Goal: Task Accomplishment & Management: Complete application form

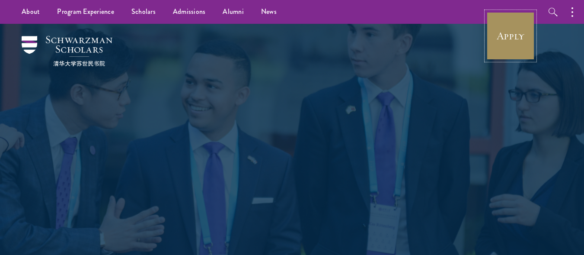
click at [523, 38] on link "Apply" at bounding box center [511, 36] width 48 height 48
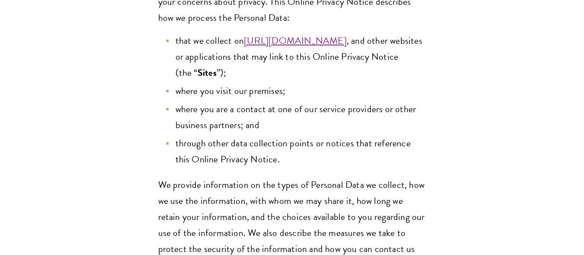
scroll to position [318, 0]
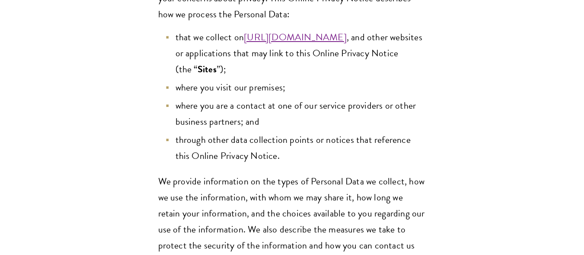
drag, startPoint x: 586, startPoint y: 54, endPoint x: 584, endPoint y: 61, distance: 6.6
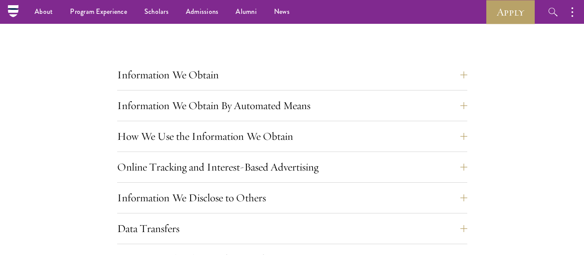
scroll to position [689, 0]
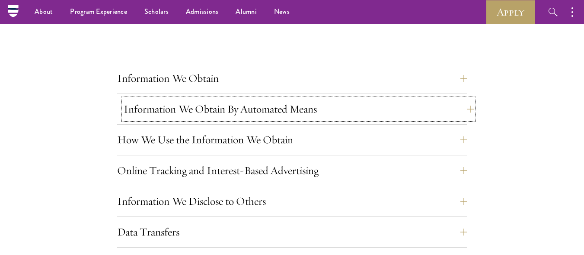
click at [468, 109] on button "Information We Obtain By Automated Means" at bounding box center [299, 109] width 350 height 21
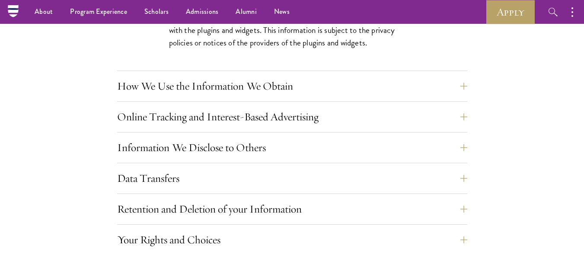
scroll to position [1386, 0]
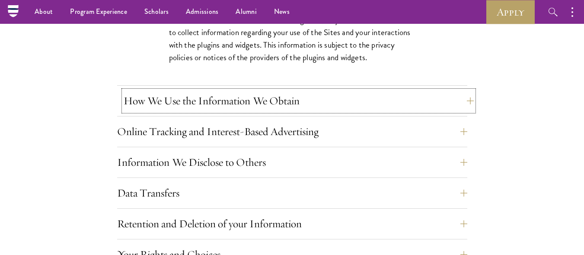
click at [465, 100] on button "How We Use the Information We Obtain" at bounding box center [299, 100] width 350 height 21
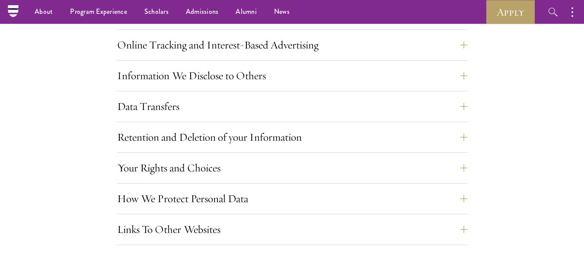
scroll to position [1918, 0]
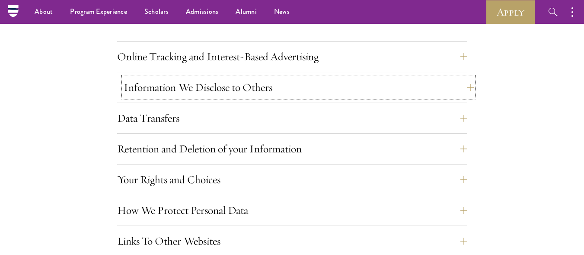
click at [464, 88] on button "Information We Disclose to Others" at bounding box center [299, 87] width 350 height 21
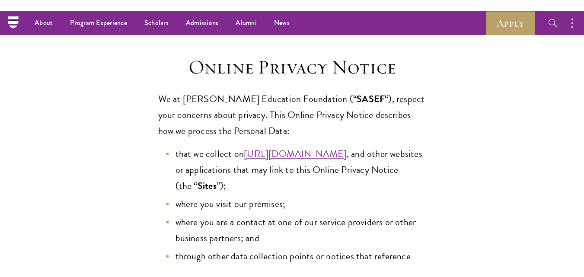
scroll to position [0, 0]
